Goal: Complete application form

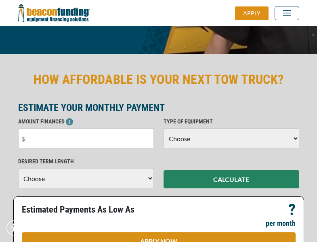
scroll to position [197, 0]
